Goal: Task Accomplishment & Management: Use online tool/utility

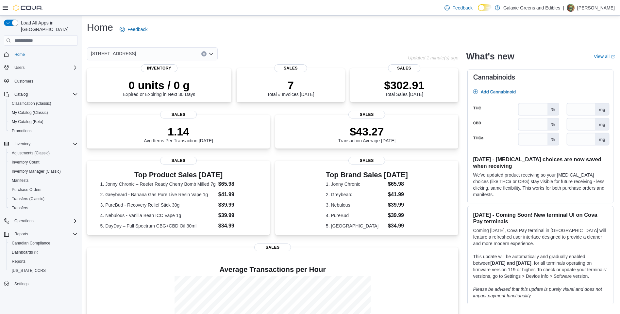
click at [212, 53] on icon "Open list of options" at bounding box center [211, 53] width 5 height 5
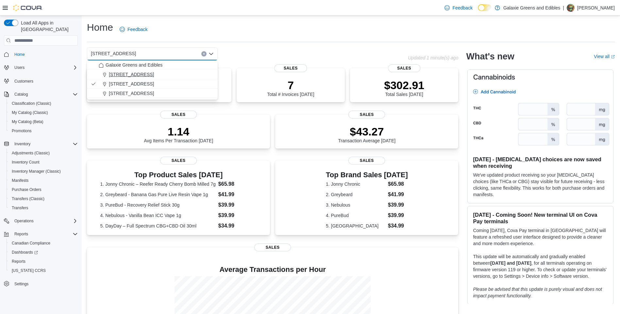
click at [189, 75] on div "[STREET_ADDRESS]" at bounding box center [156, 74] width 115 height 7
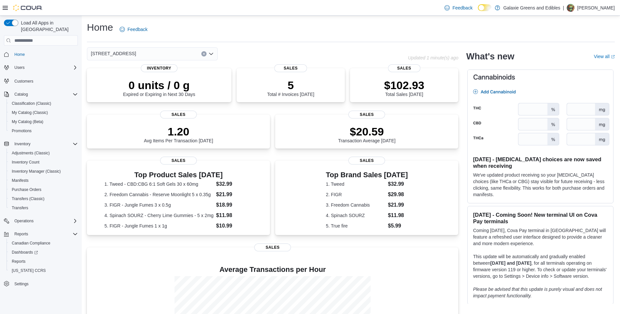
click at [211, 53] on icon "Open list of options" at bounding box center [211, 53] width 5 height 5
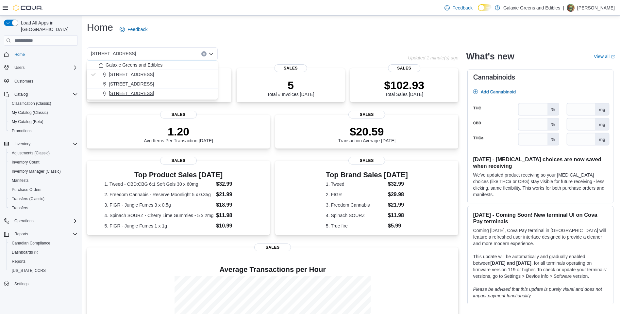
click at [126, 93] on span "[STREET_ADDRESS]" at bounding box center [131, 93] width 45 height 7
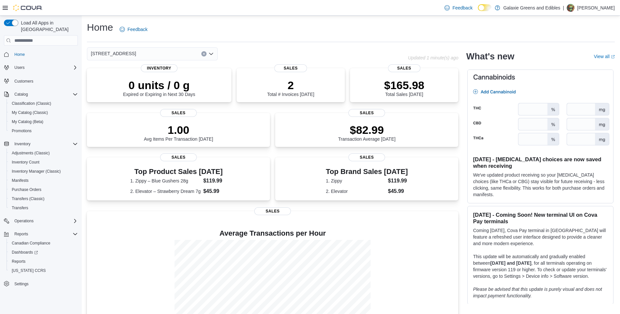
click at [211, 53] on icon "Open list of options" at bounding box center [211, 53] width 5 height 5
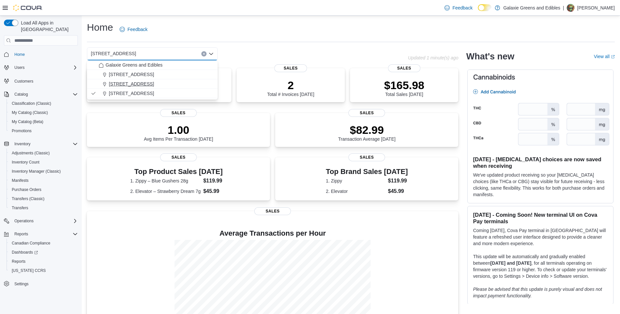
click at [114, 82] on span "[STREET_ADDRESS]" at bounding box center [131, 84] width 45 height 7
